Goal: Task Accomplishment & Management: Manage account settings

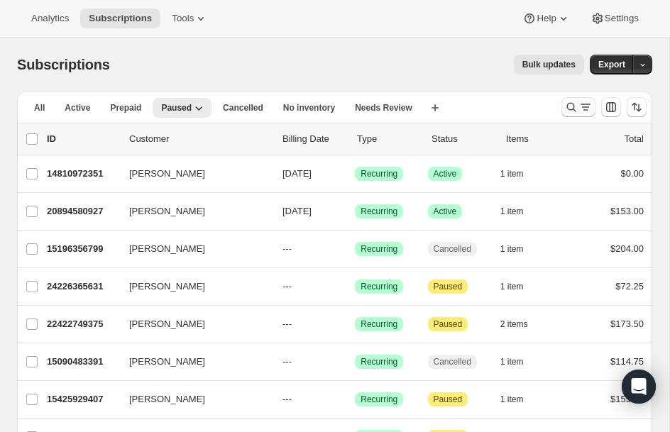
click at [571, 110] on icon "Search and filter results" at bounding box center [571, 107] width 9 height 9
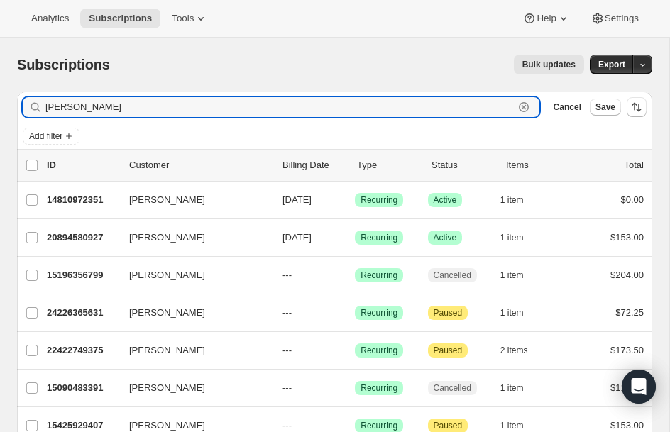
drag, startPoint x: 321, startPoint y: 101, endPoint x: -74, endPoint y: 92, distance: 395.3
click at [0, 92] on html "Analytics Subscriptions Tools Help Settings Skip to content Subscriptions. This…" at bounding box center [335, 216] width 670 height 432
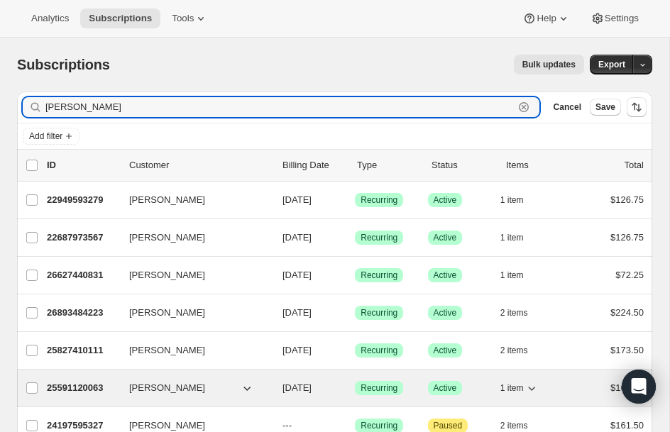
type input "[PERSON_NAME]"
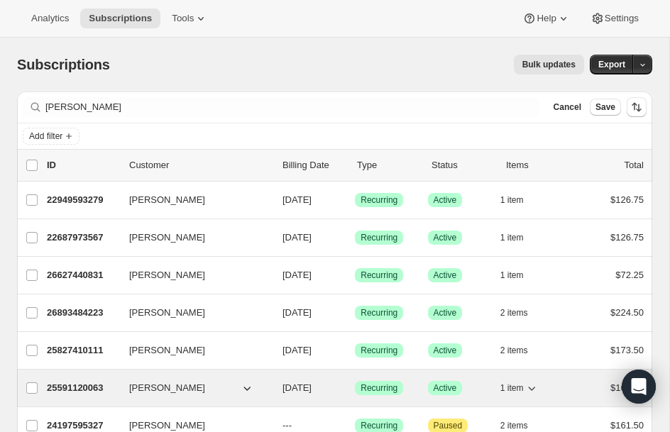
click at [82, 388] on p "25591120063" at bounding box center [82, 388] width 71 height 14
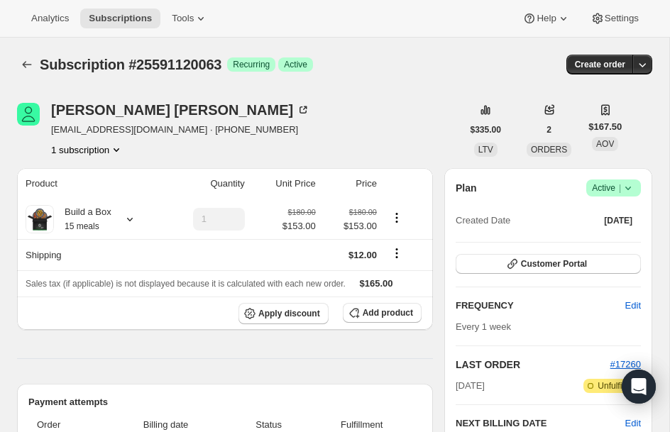
click at [638, 183] on span "Success Active |" at bounding box center [613, 187] width 55 height 17
click at [588, 211] on span "Pause subscription" at bounding box center [608, 216] width 78 height 11
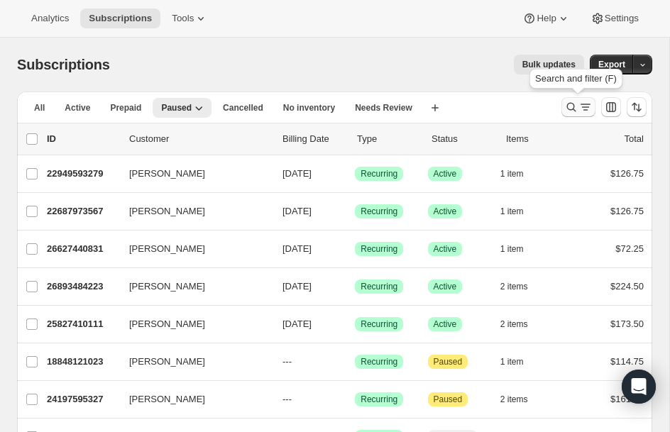
click at [575, 103] on icon "Search and filter results" at bounding box center [571, 107] width 14 height 14
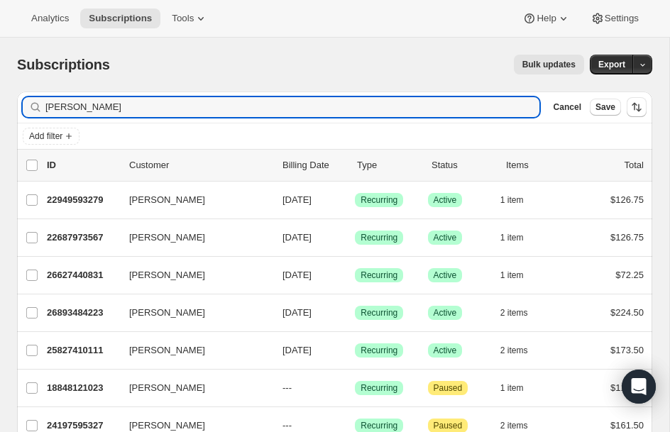
drag, startPoint x: 169, startPoint y: 109, endPoint x: -72, endPoint y: 72, distance: 244.1
click at [0, 72] on html "Analytics Subscriptions Tools Help Settings Skip to content Subscriptions. This…" at bounding box center [335, 216] width 670 height 432
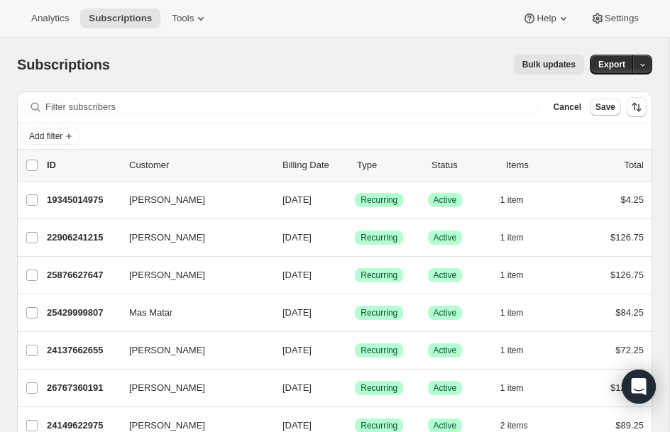
click at [110, 136] on div "Add filter" at bounding box center [335, 136] width 624 height 17
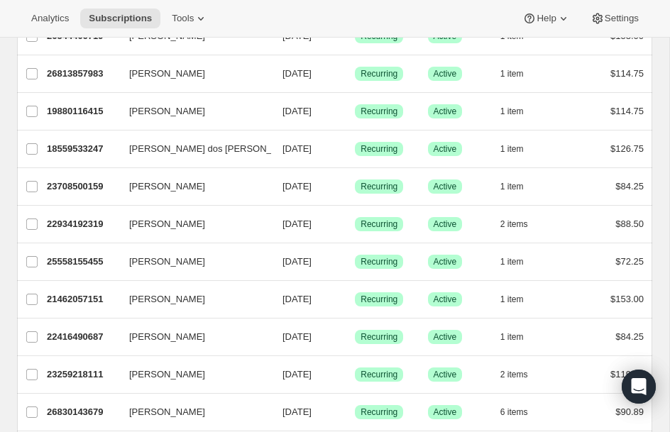
scroll to position [880, 0]
